Goal: Task Accomplishment & Management: Manage account settings

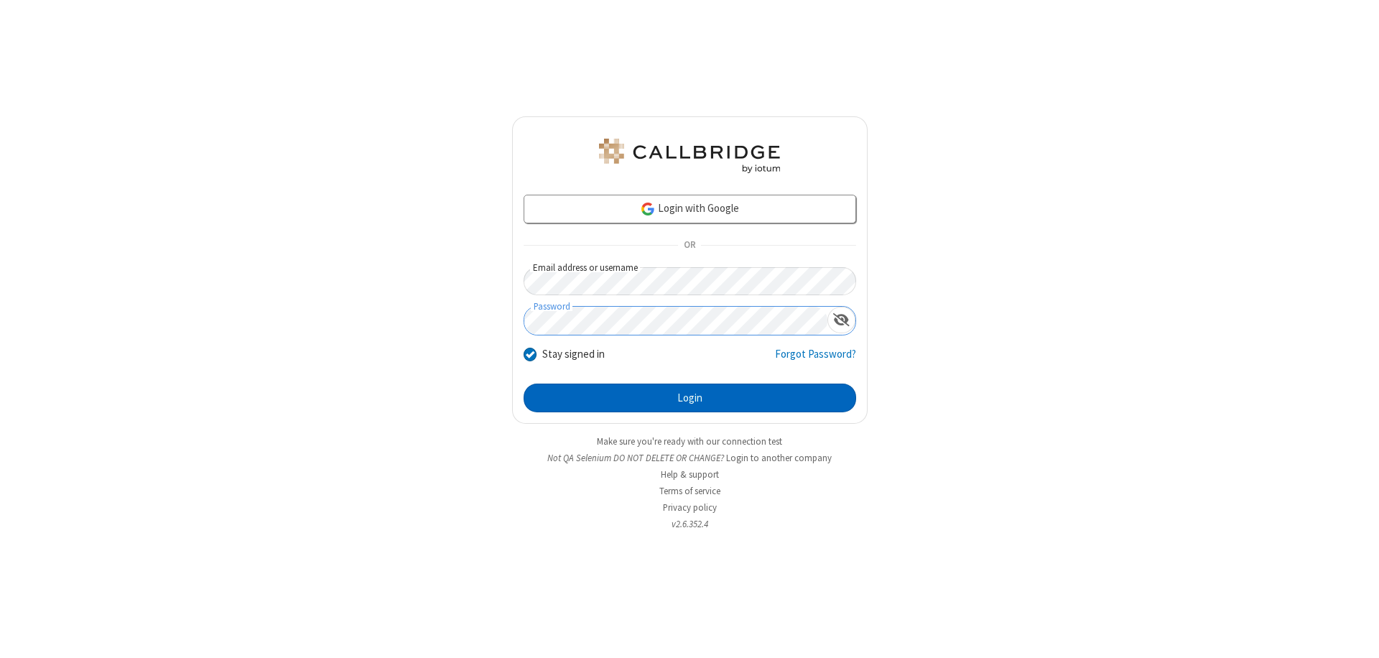
click at [690, 398] on button "Login" at bounding box center [690, 398] width 333 height 29
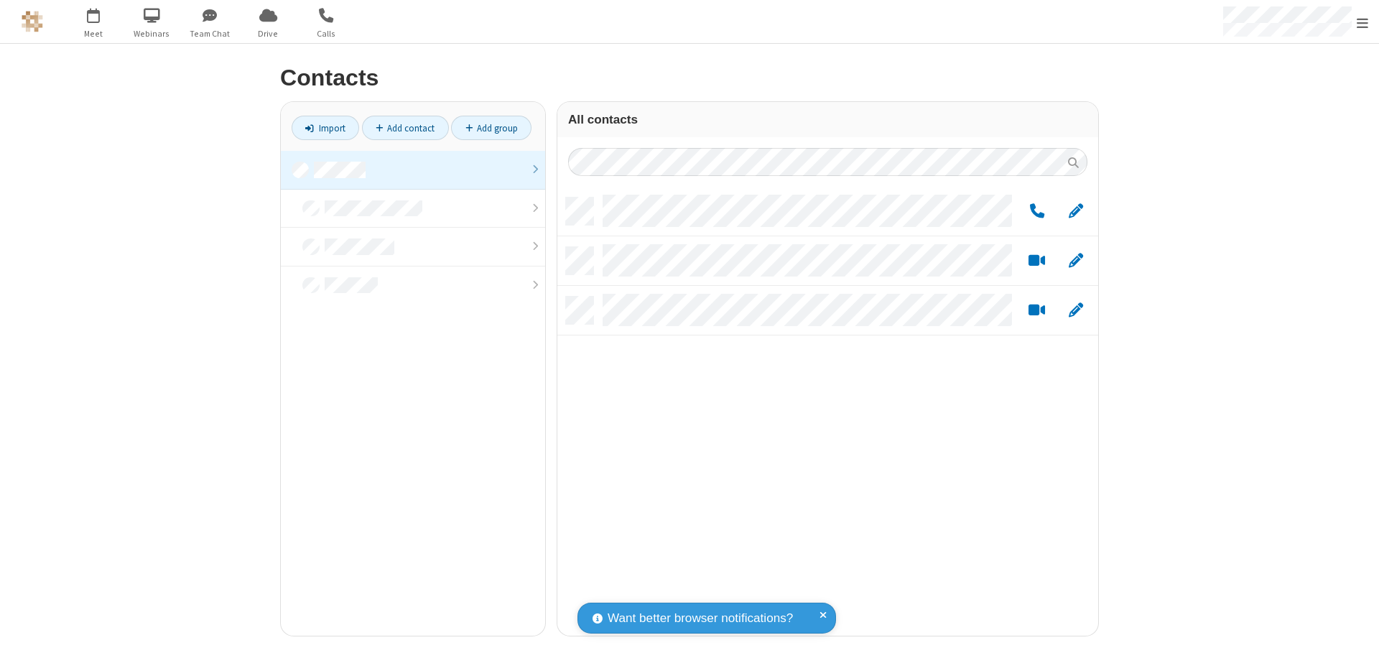
click at [413, 170] on link at bounding box center [413, 170] width 264 height 39
click at [491, 128] on link "Add group" at bounding box center [491, 128] width 80 height 24
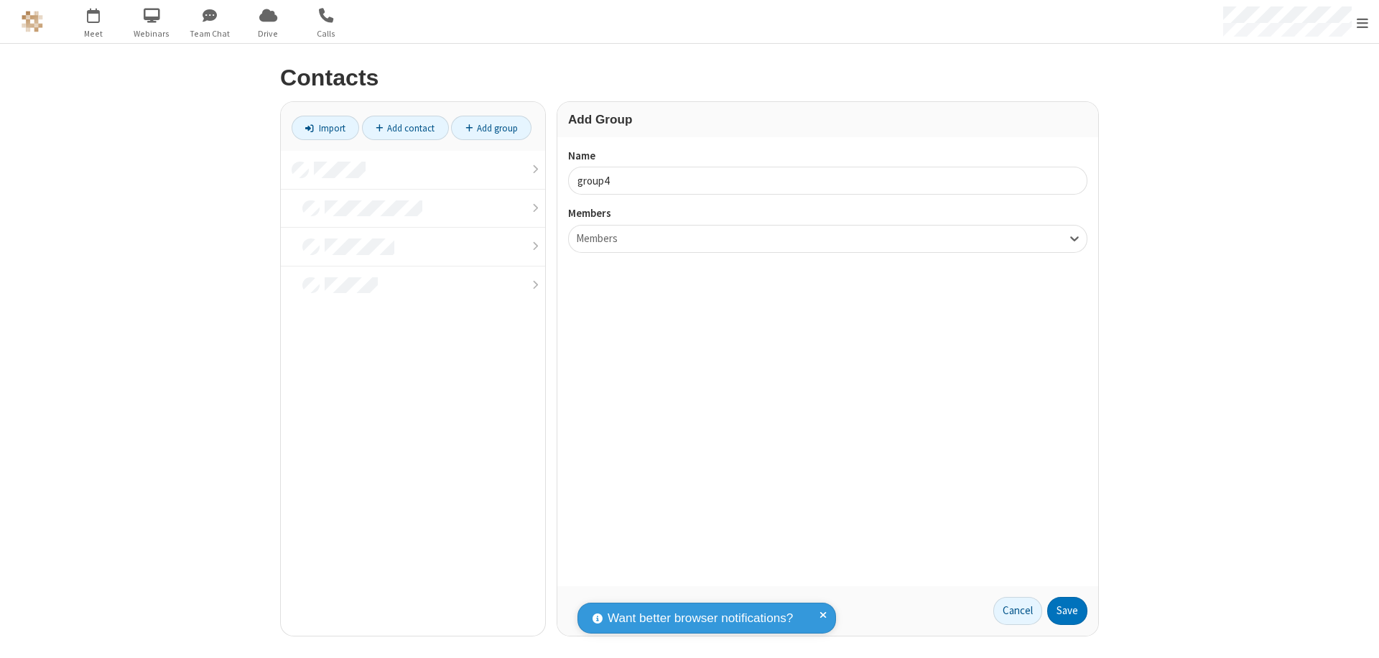
type input "group4"
type input "name20"
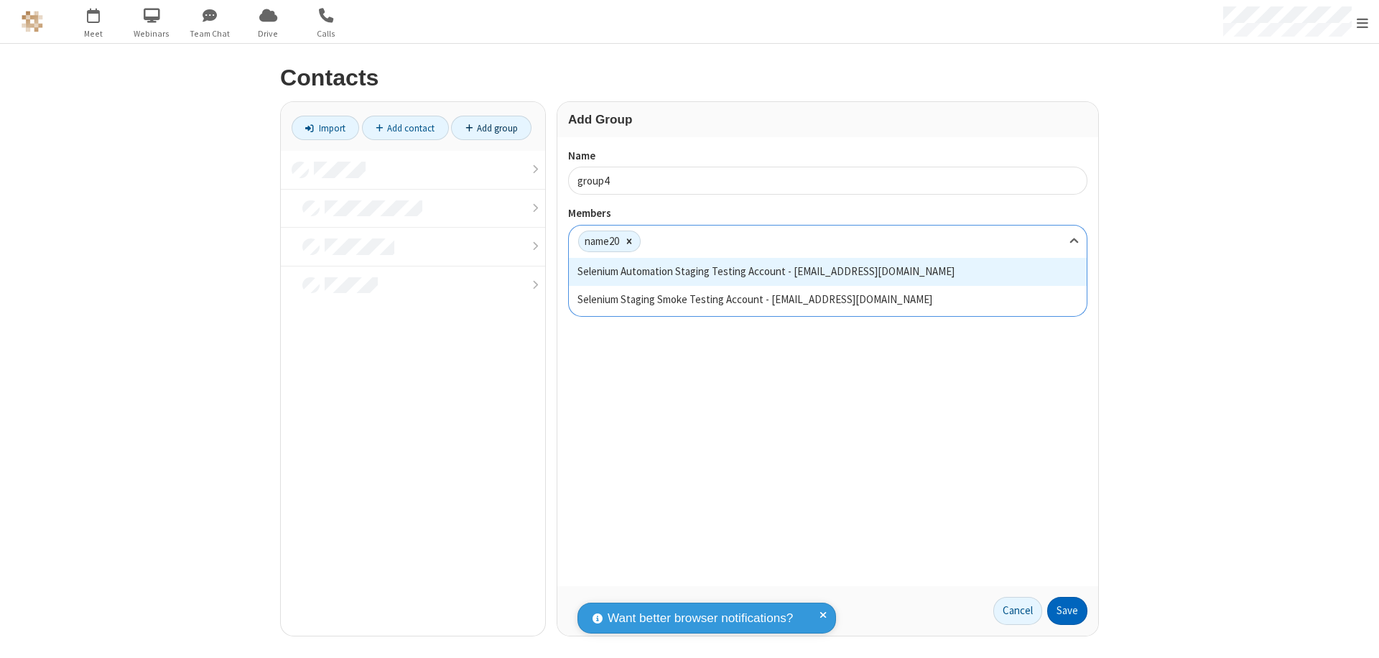
click at [1068, 611] on button "Save" at bounding box center [1068, 611] width 40 height 29
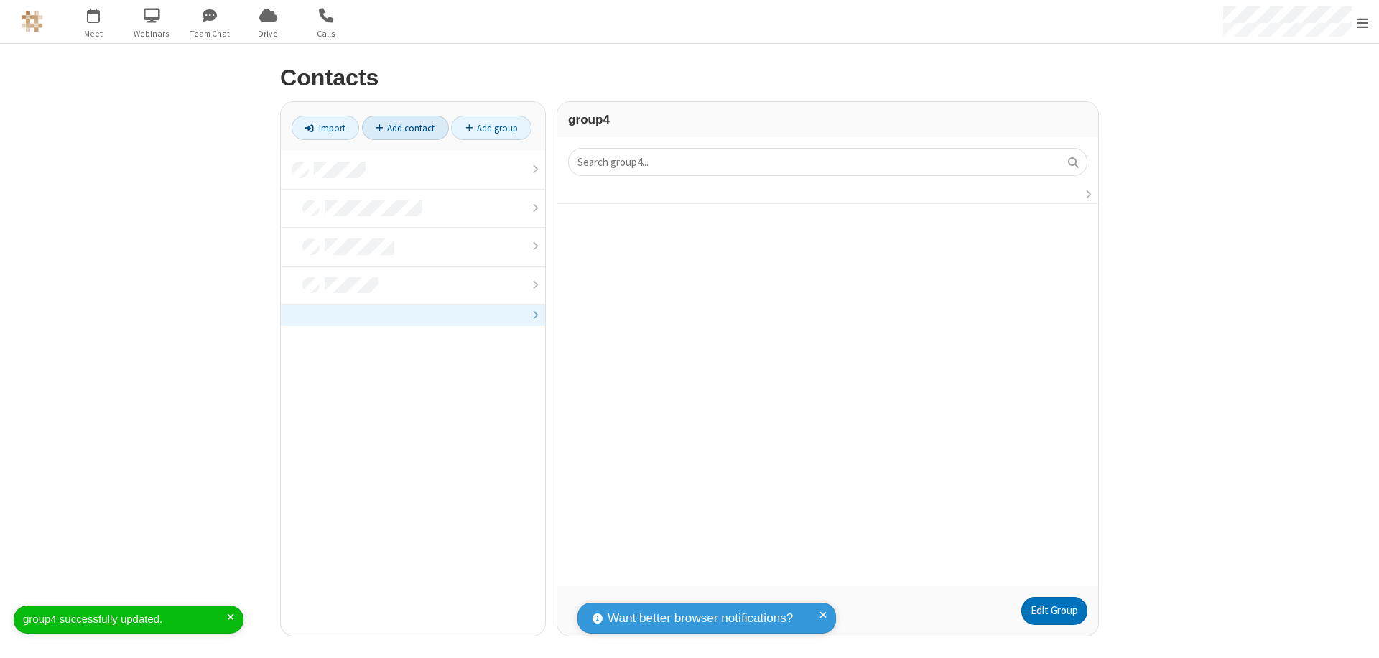
click at [405, 128] on link "Add contact" at bounding box center [405, 128] width 87 height 24
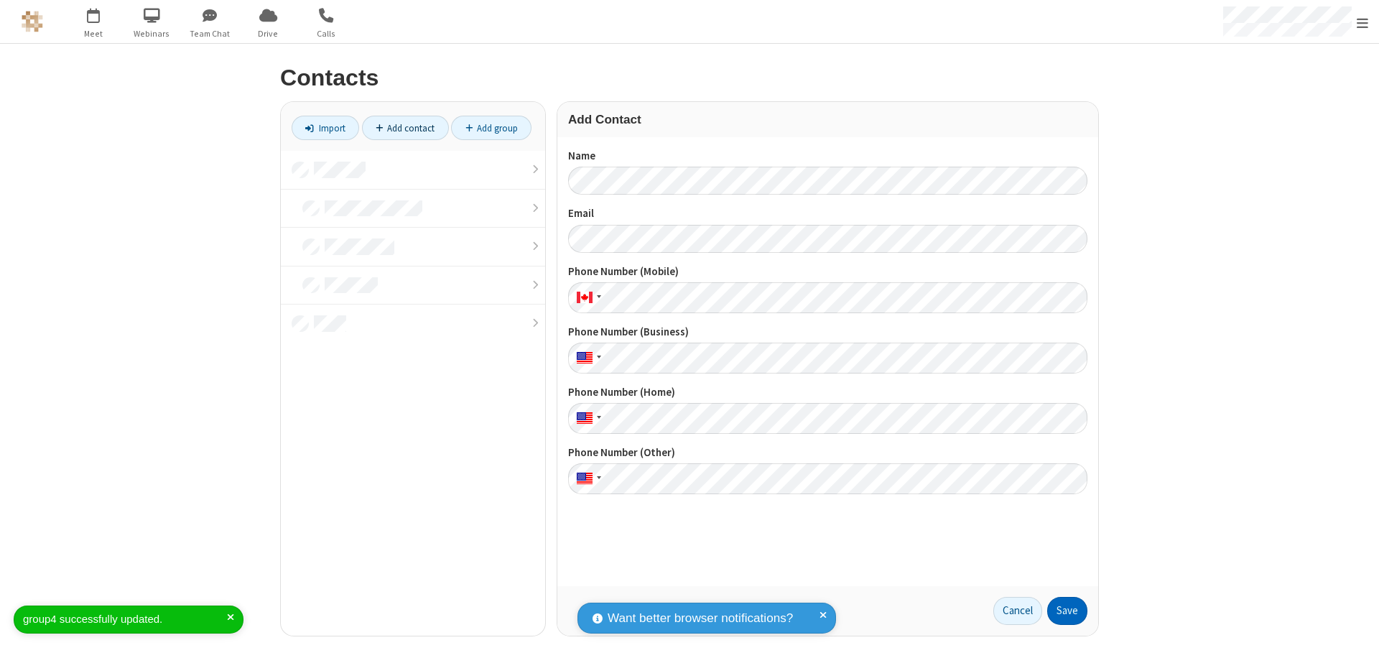
click at [1068, 611] on button "Save" at bounding box center [1068, 611] width 40 height 29
